Goal: Information Seeking & Learning: Find specific fact

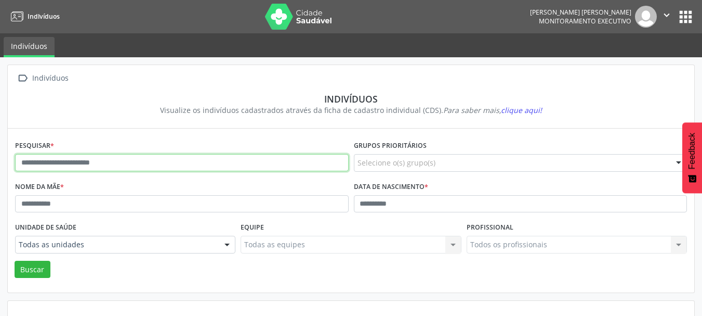
click at [43, 166] on input "text" at bounding box center [182, 163] width 334 height 18
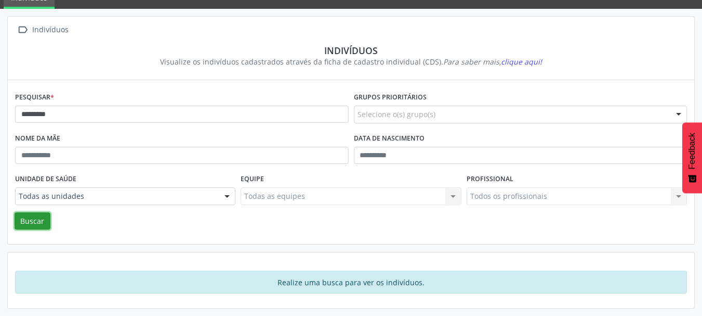
click at [31, 216] on button "Buscar" at bounding box center [33, 221] width 36 height 18
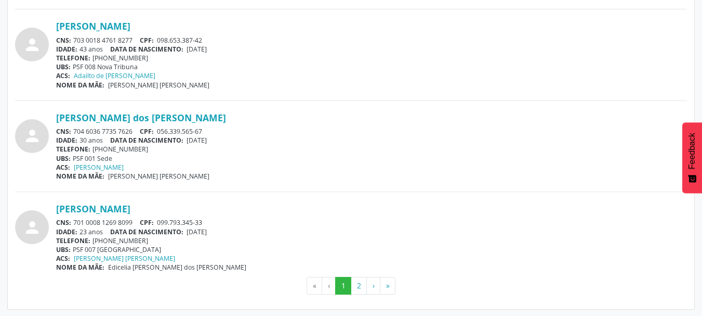
scroll to position [2782, 0]
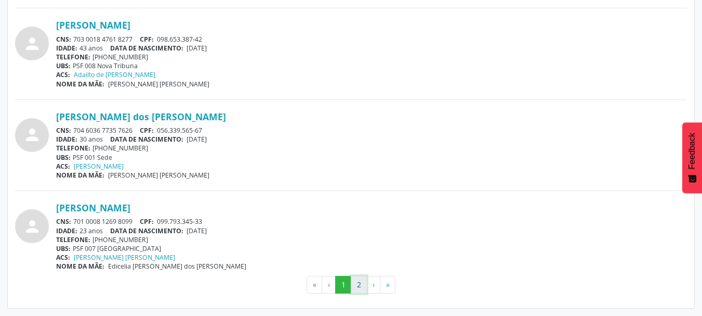
click at [353, 287] on button "2" at bounding box center [359, 285] width 16 height 18
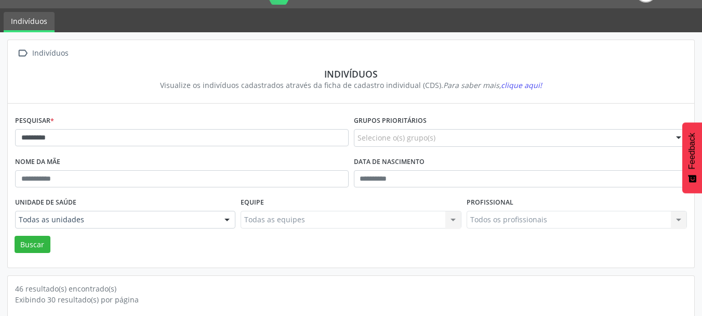
scroll to position [0, 0]
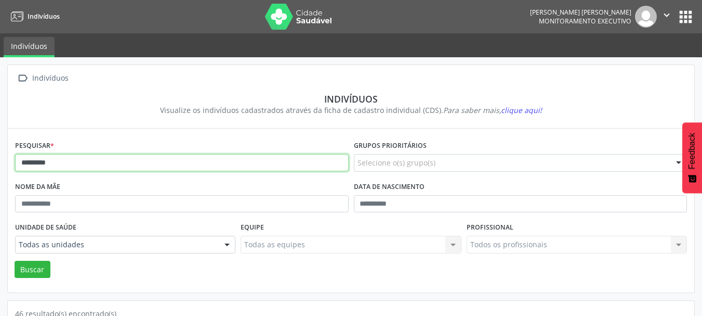
drag, startPoint x: 82, startPoint y: 165, endPoint x: 3, endPoint y: 178, distance: 80.1
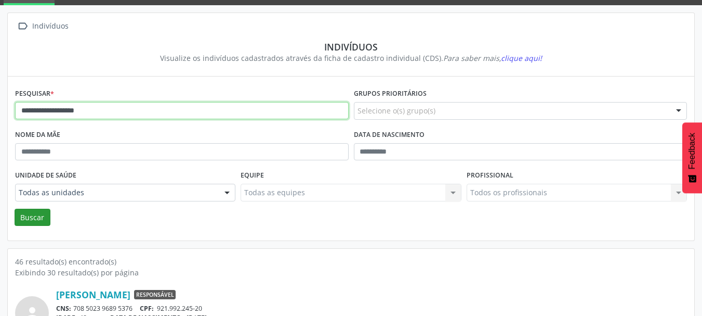
type input "**********"
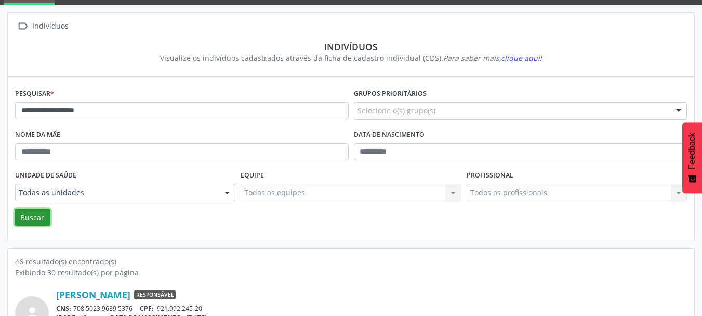
click at [35, 218] on button "Buscar" at bounding box center [33, 217] width 36 height 18
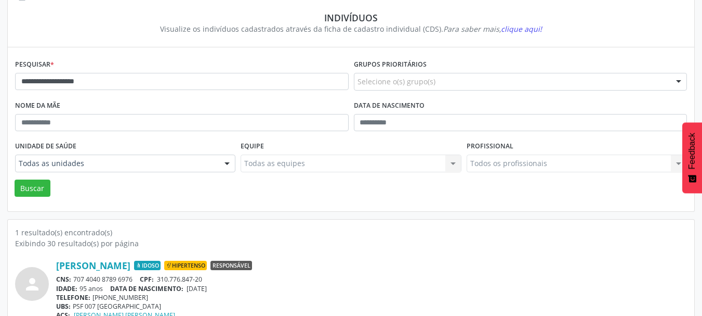
scroll to position [109, 0]
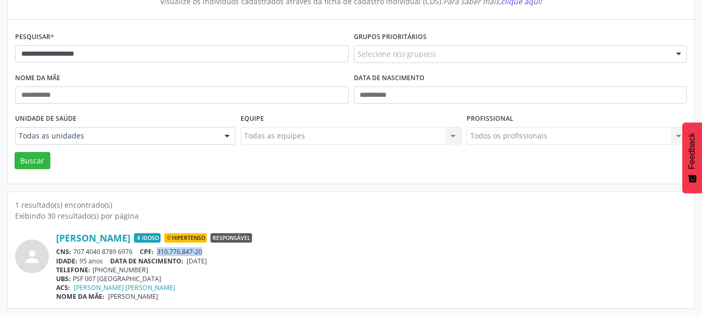
drag, startPoint x: 205, startPoint y: 251, endPoint x: 160, endPoint y: 253, distance: 45.3
click at [160, 253] on div "CNS: 707 4040 8789 6976 CPF: 310.776.847-20" at bounding box center [371, 251] width 631 height 9
copy span "310.776.847-20"
